Goal: Information Seeking & Learning: Learn about a topic

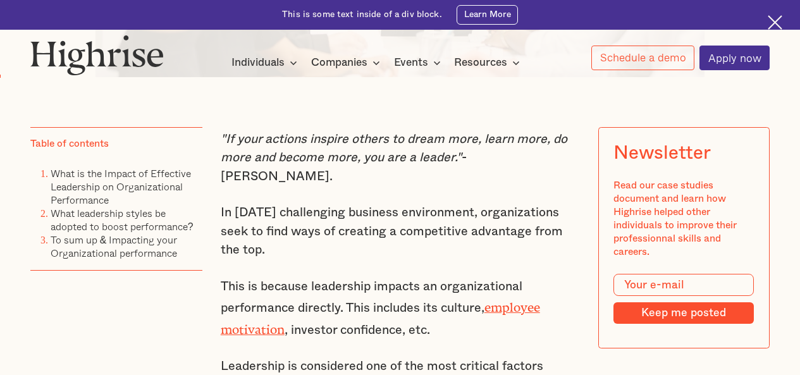
scroll to position [690, 0]
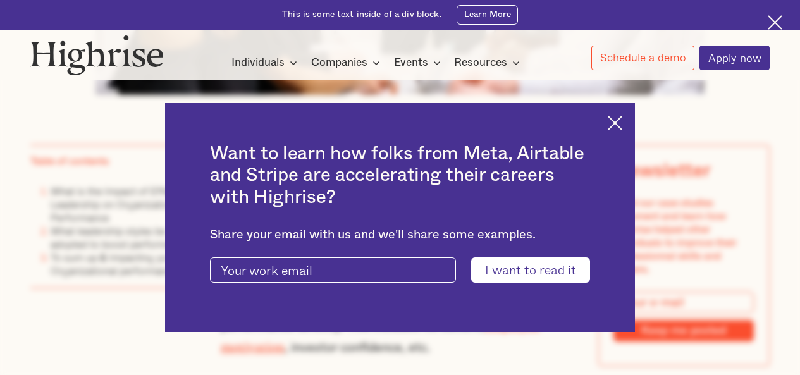
click at [622, 118] on img at bounding box center [615, 123] width 15 height 15
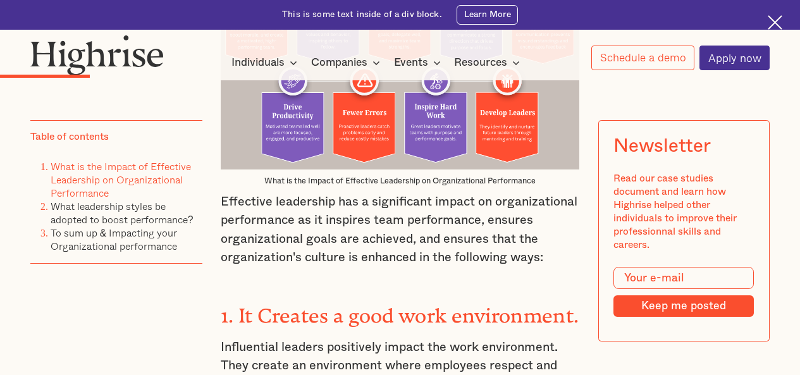
scroll to position [1618, 0]
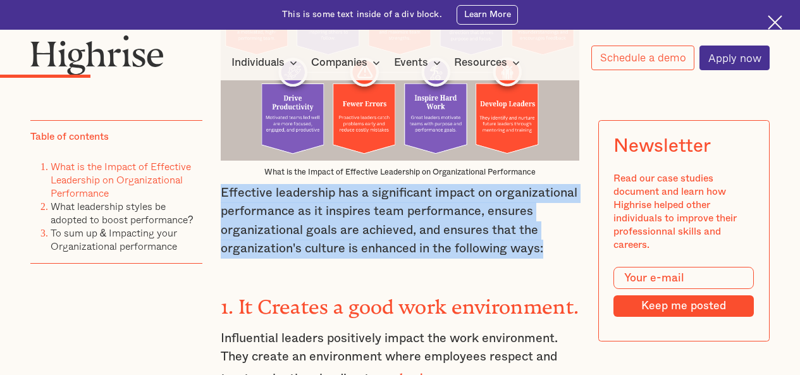
drag, startPoint x: 221, startPoint y: 200, endPoint x: 552, endPoint y: 252, distance: 334.8
click at [552, 252] on p "Effective leadership has a significant impact on organizational performance as …" at bounding box center [400, 221] width 359 height 75
copy p "Effective leadership has a significant impact on organizational performance as …"
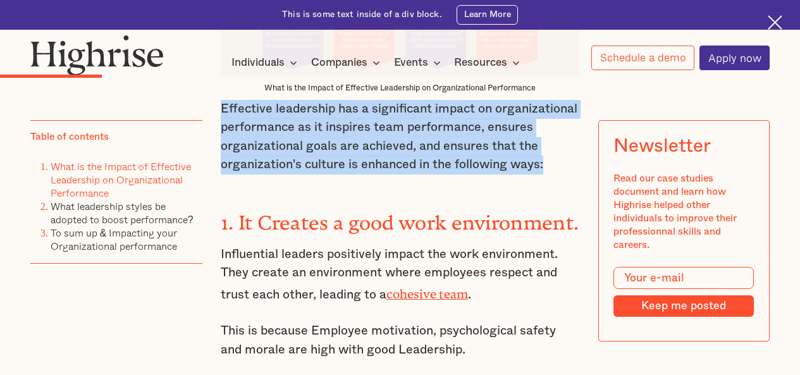
scroll to position [1778, 0]
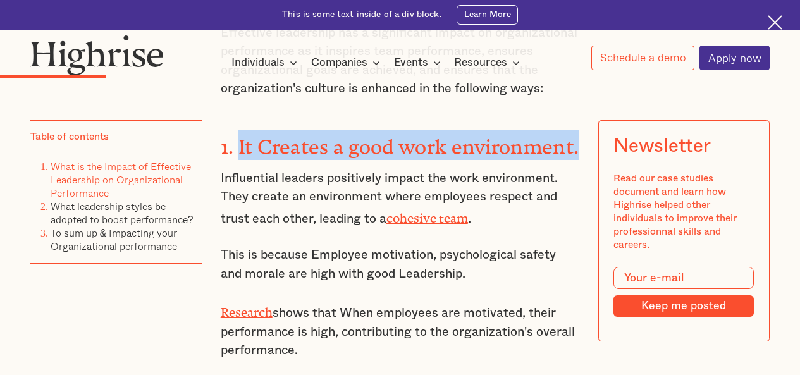
drag, startPoint x: 238, startPoint y: 151, endPoint x: 348, endPoint y: 178, distance: 113.3
click at [348, 148] on strong "1. It Creates a good work environment." at bounding box center [400, 141] width 358 height 13
click at [342, 148] on strong "1. It Creates a good work environment." at bounding box center [400, 141] width 358 height 13
drag, startPoint x: 238, startPoint y: 148, endPoint x: 339, endPoint y: 169, distance: 103.9
click at [339, 148] on strong "1. It Creates a good work environment." at bounding box center [400, 141] width 358 height 13
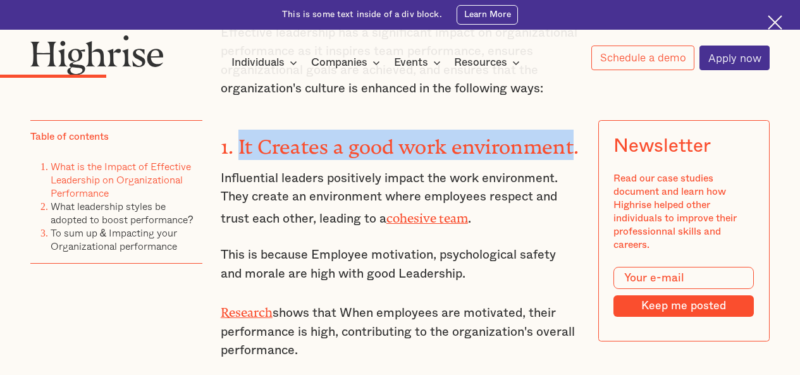
click at [322, 148] on strong "1. It Creates a good work environment." at bounding box center [400, 141] width 358 height 13
drag, startPoint x: 236, startPoint y: 154, endPoint x: 340, endPoint y: 173, distance: 105.5
click at [340, 148] on strong "1. It Creates a good work environment." at bounding box center [400, 141] width 358 height 13
copy strong "It Creates a good work environment"
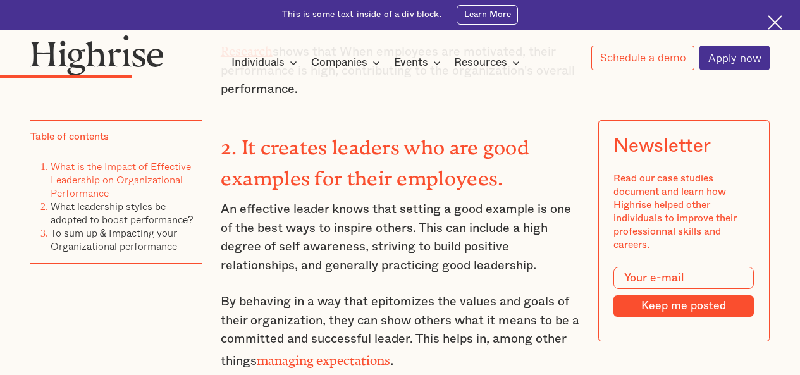
scroll to position [2048, 0]
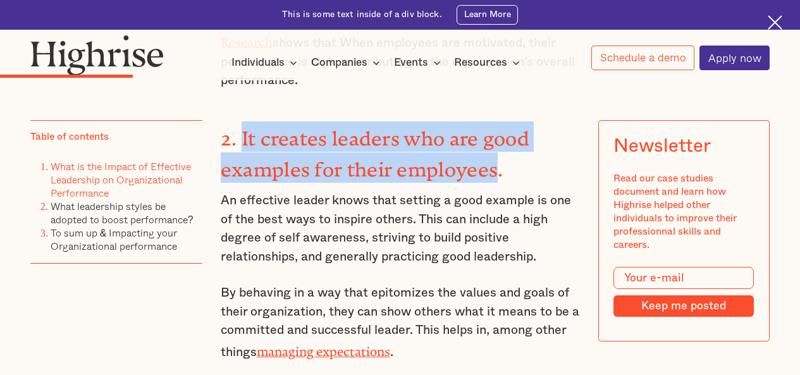
drag, startPoint x: 241, startPoint y: 162, endPoint x: 498, endPoint y: 189, distance: 258.1
click at [498, 170] on strong "2. It creates leaders who are good examples for their employees." at bounding box center [375, 148] width 308 height 43
click at [394, 170] on strong "2. It creates leaders who are good examples for their employees." at bounding box center [375, 148] width 308 height 43
drag, startPoint x: 242, startPoint y: 162, endPoint x: 496, endPoint y: 192, distance: 255.8
click at [496, 170] on strong "2. It creates leaders who are good examples for their employees." at bounding box center [375, 148] width 308 height 43
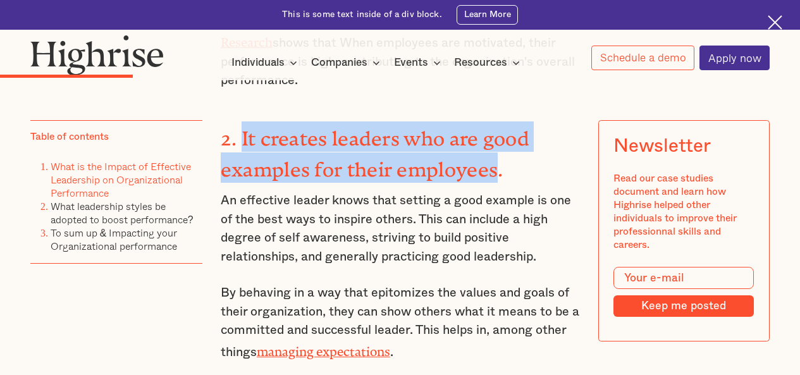
copy strong "It creates leaders who are good examples for their employees"
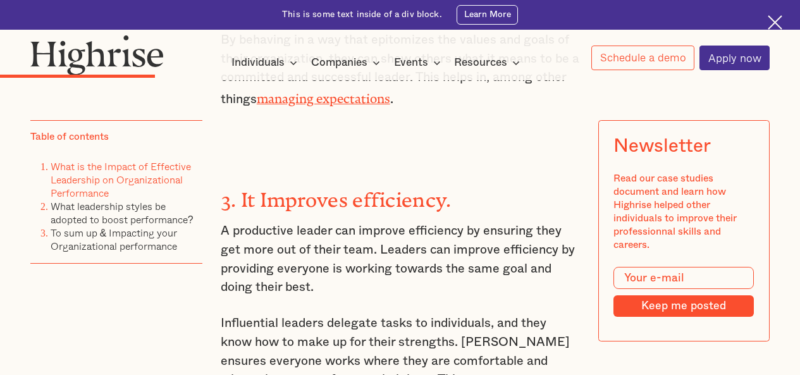
scroll to position [2326, 0]
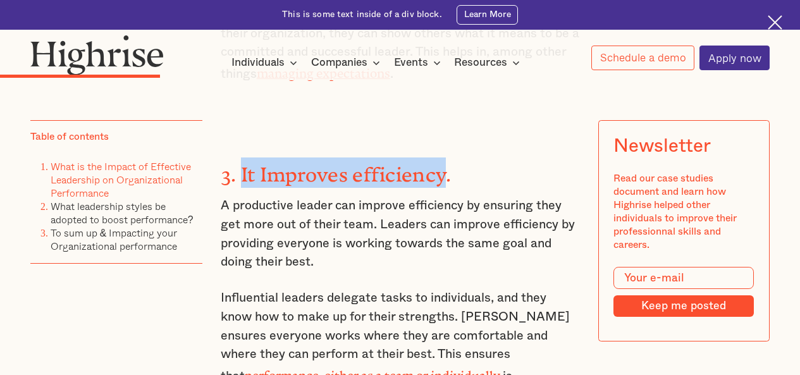
drag, startPoint x: 236, startPoint y: 186, endPoint x: 445, endPoint y: 191, distance: 208.7
click at [445, 176] on strong "3. It Improves efficiency." at bounding box center [336, 169] width 231 height 13
click at [377, 176] on strong "3. It Improves efficiency." at bounding box center [336, 169] width 231 height 13
drag, startPoint x: 239, startPoint y: 190, endPoint x: 445, endPoint y: 193, distance: 206.1
click at [445, 176] on strong "3. It Improves efficiency." at bounding box center [336, 169] width 231 height 13
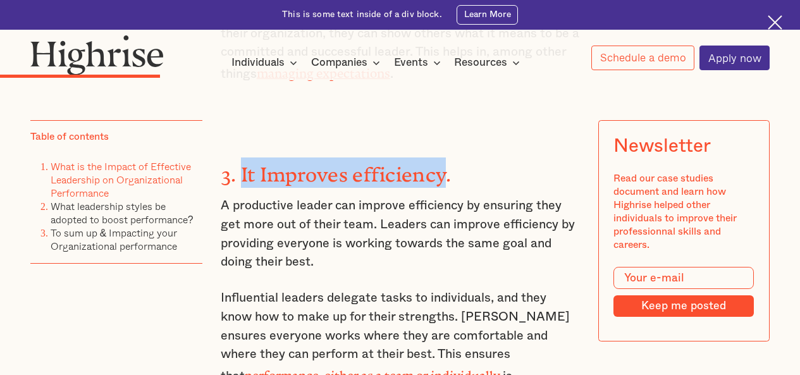
click at [425, 176] on strong "3. It Improves efficiency." at bounding box center [336, 169] width 231 height 13
drag, startPoint x: 447, startPoint y: 192, endPoint x: 240, endPoint y: 187, distance: 207.4
click at [240, 176] on strong "3. It Improves efficiency." at bounding box center [336, 169] width 231 height 13
copy strong "It Improves efficiency"
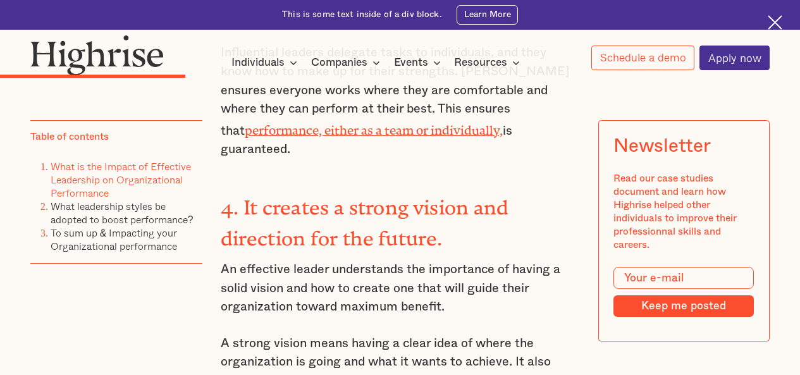
scroll to position [2589, 0]
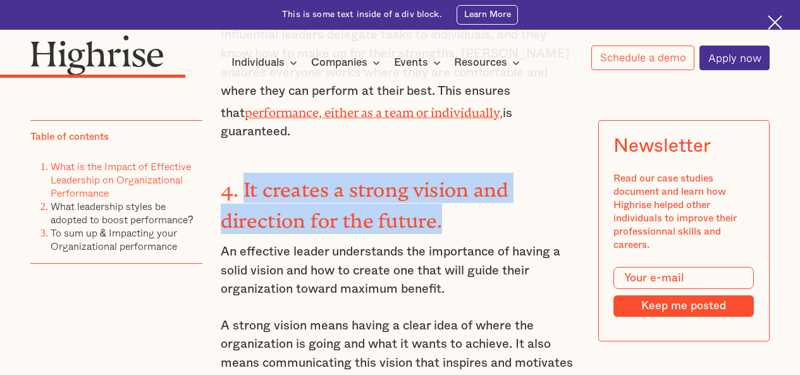
drag, startPoint x: 242, startPoint y: 180, endPoint x: 458, endPoint y: 202, distance: 217.3
click at [458, 202] on h3 "4. It creates a strong vision and direction for the future." at bounding box center [400, 203] width 359 height 61
click at [393, 193] on strong "4. It creates a strong vision and direction for the future." at bounding box center [365, 199] width 288 height 43
drag, startPoint x: 242, startPoint y: 185, endPoint x: 436, endPoint y: 212, distance: 196.0
click at [436, 212] on strong "4. It creates a strong vision and direction for the future." at bounding box center [365, 199] width 288 height 43
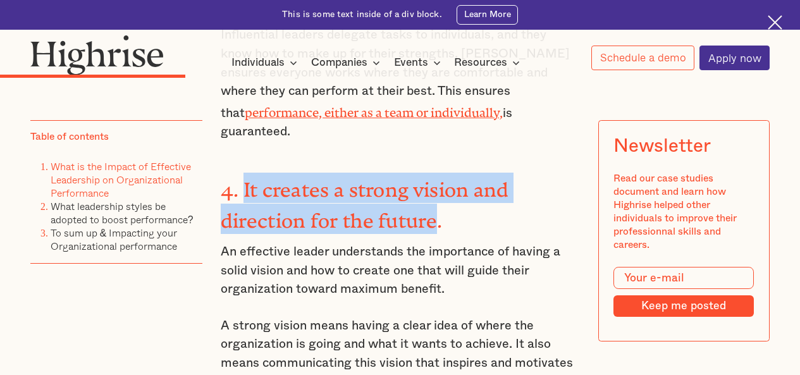
copy strong "It creates a strong vision and direction for the future"
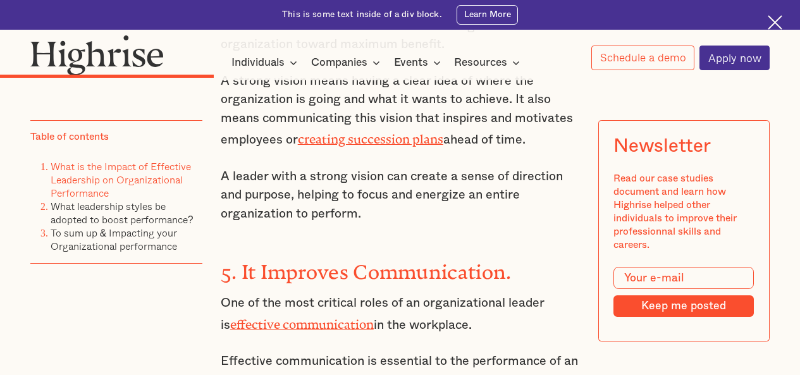
scroll to position [2935, 0]
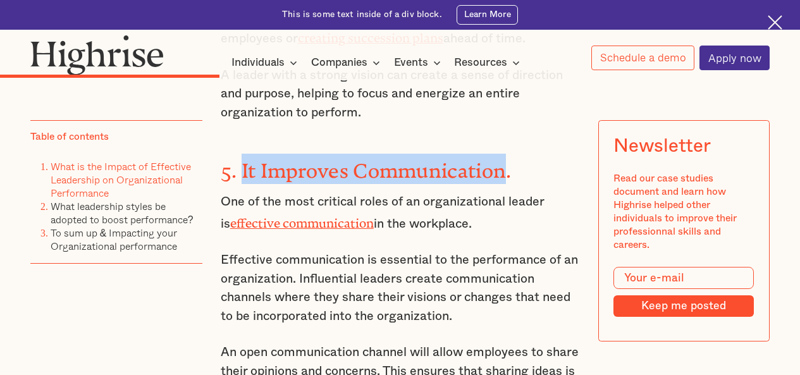
drag, startPoint x: 510, startPoint y: 156, endPoint x: 241, endPoint y: 156, distance: 268.7
click at [241, 159] on strong "5. It Improves Communication." at bounding box center [366, 165] width 291 height 13
click at [265, 159] on strong "5. It Improves Communication." at bounding box center [366, 165] width 291 height 13
drag, startPoint x: 240, startPoint y: 154, endPoint x: 508, endPoint y: 150, distance: 267.4
click at [508, 159] on strong "5. It Improves Communication." at bounding box center [366, 165] width 291 height 13
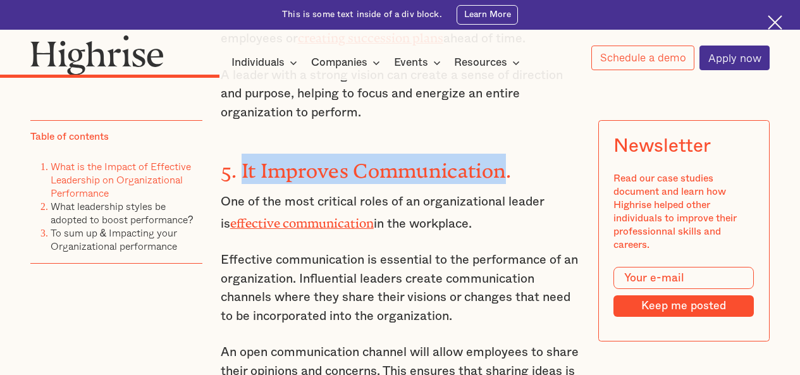
click at [490, 159] on strong "5. It Improves Communication." at bounding box center [366, 165] width 291 height 13
drag, startPoint x: 508, startPoint y: 158, endPoint x: 239, endPoint y: 161, distance: 268.7
click at [239, 161] on strong "5. It Improves Communication." at bounding box center [366, 165] width 291 height 13
copy strong "It Improves Communication"
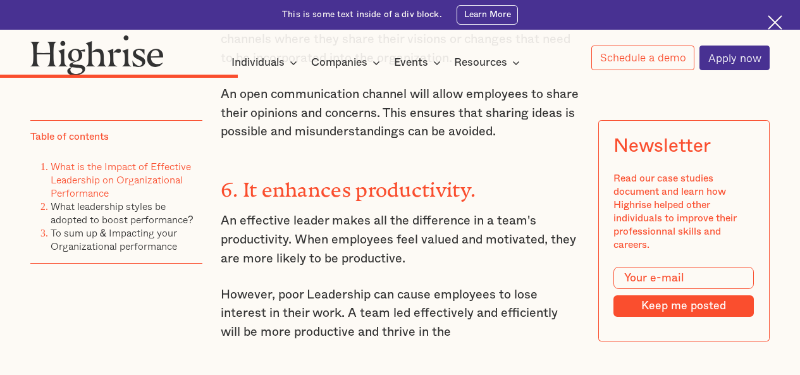
scroll to position [3204, 0]
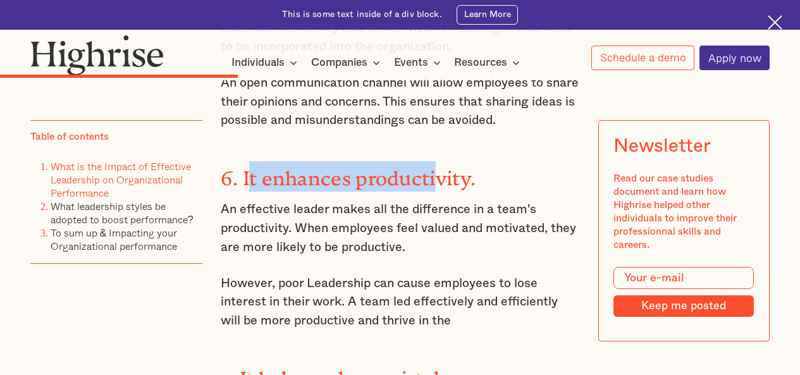
drag, startPoint x: 245, startPoint y: 158, endPoint x: 358, endPoint y: 157, distance: 113.2
click at [441, 167] on strong "6. It enhances productivity." at bounding box center [348, 173] width 255 height 13
drag, startPoint x: 241, startPoint y: 157, endPoint x: 472, endPoint y: 158, distance: 230.1
click at [472, 167] on strong "6. It enhances productivity." at bounding box center [348, 173] width 255 height 13
click at [415, 167] on strong "6. It enhances productivity." at bounding box center [348, 173] width 255 height 13
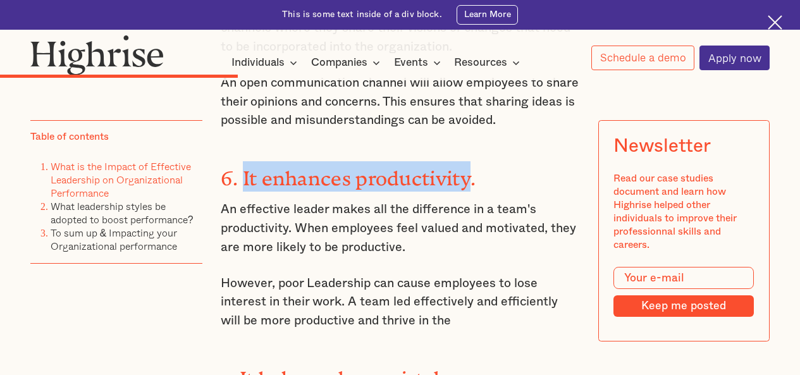
drag, startPoint x: 242, startPoint y: 155, endPoint x: 472, endPoint y: 162, distance: 230.2
click at [472, 167] on strong "6. It enhances productivity." at bounding box center [348, 173] width 255 height 13
click at [456, 167] on strong "6. It enhances productivity." at bounding box center [348, 173] width 255 height 13
drag, startPoint x: 240, startPoint y: 157, endPoint x: 479, endPoint y: 149, distance: 239.1
click at [479, 161] on h3 "6. It enhances productivity." at bounding box center [400, 176] width 359 height 30
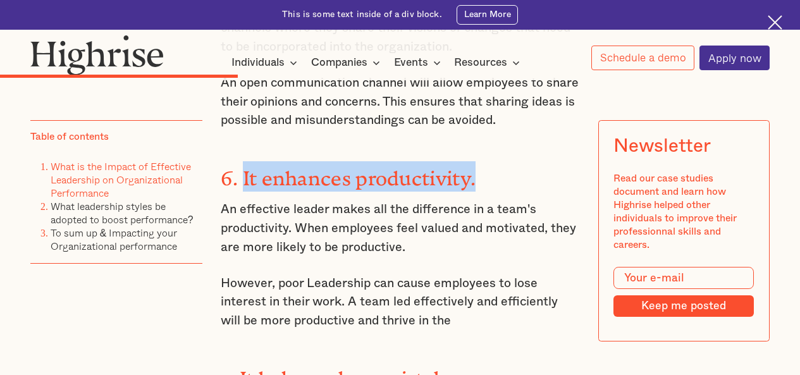
copy strong "It enhances productivity."
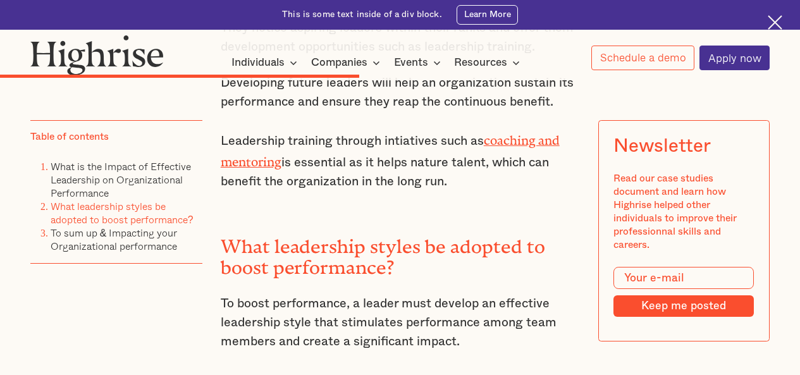
scroll to position [4544, 0]
